Goal: Task Accomplishment & Management: Use online tool/utility

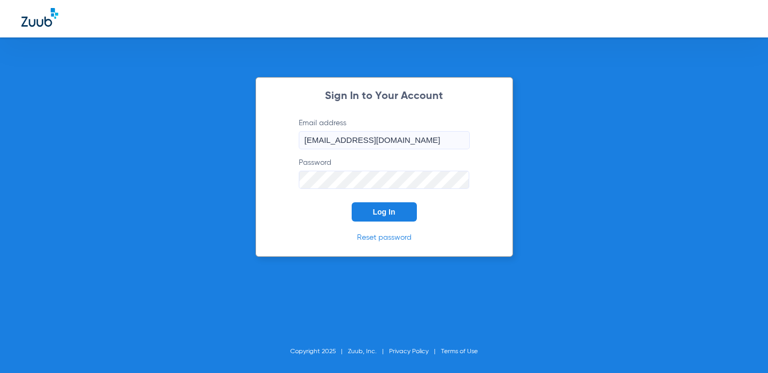
click at [413, 207] on button "Log In" at bounding box center [384, 211] width 65 height 19
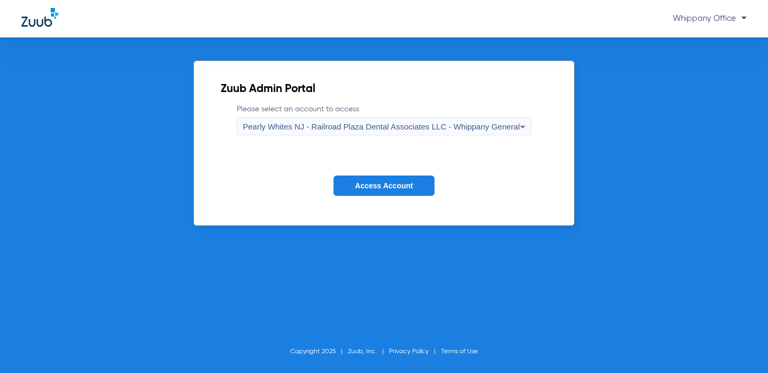
click at [470, 126] on span "Pearly Whites NJ - Railroad Plaza Dental Associates LLC - Whippany General" at bounding box center [381, 126] width 277 height 9
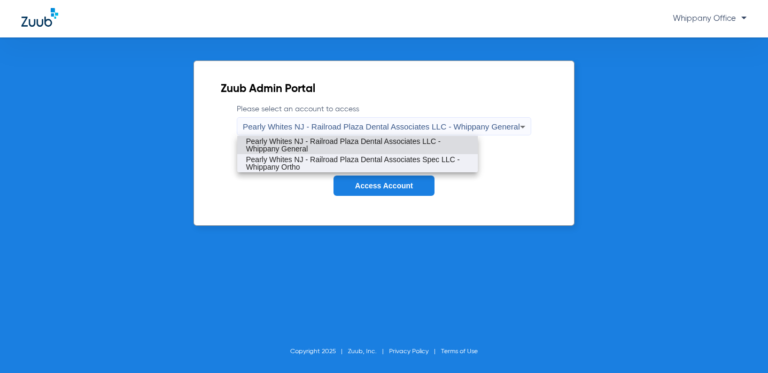
click at [452, 160] on span "Pearly Whites NJ - Railroad Plaza Dental Associates Spec LLC - Whippany Ortho" at bounding box center [357, 163] width 223 height 15
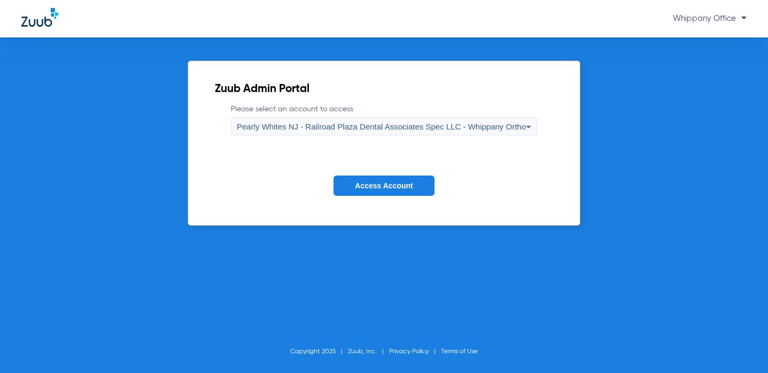
click at [396, 187] on span "Access Account" at bounding box center [384, 185] width 58 height 9
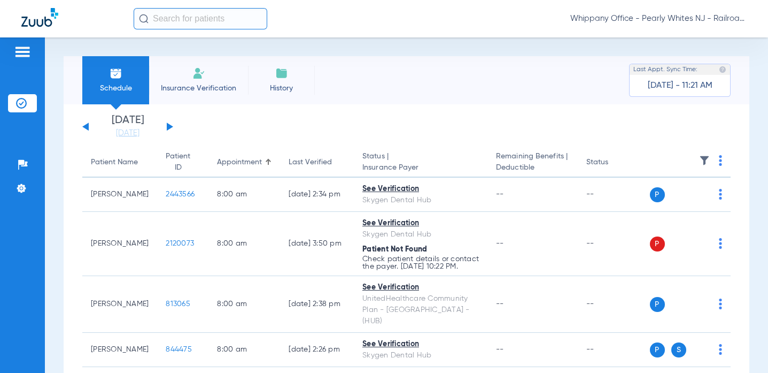
click at [170, 125] on button at bounding box center [170, 126] width 6 height 8
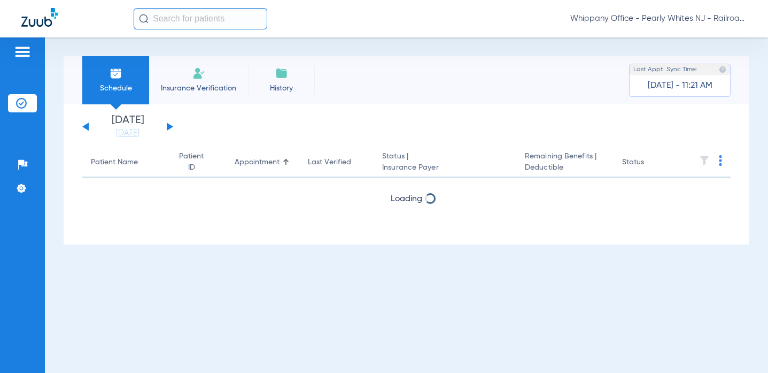
click at [170, 125] on button at bounding box center [170, 126] width 6 height 8
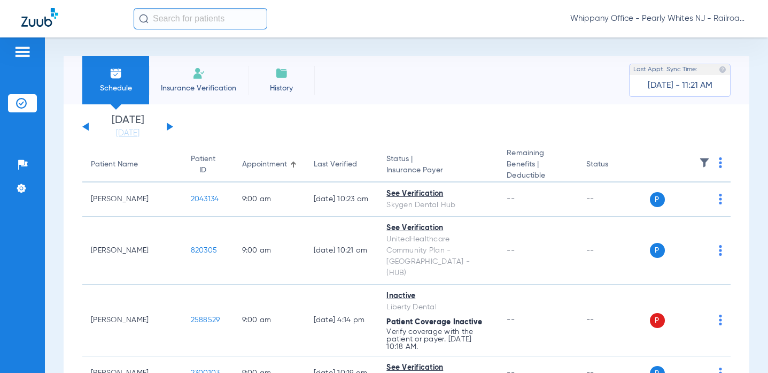
click at [714, 165] on th at bounding box center [690, 165] width 81 height 35
click at [719, 164] on img at bounding box center [720, 162] width 3 height 11
click at [658, 198] on button "Verify All" at bounding box center [670, 205] width 84 height 21
